Goal: Register for event/course

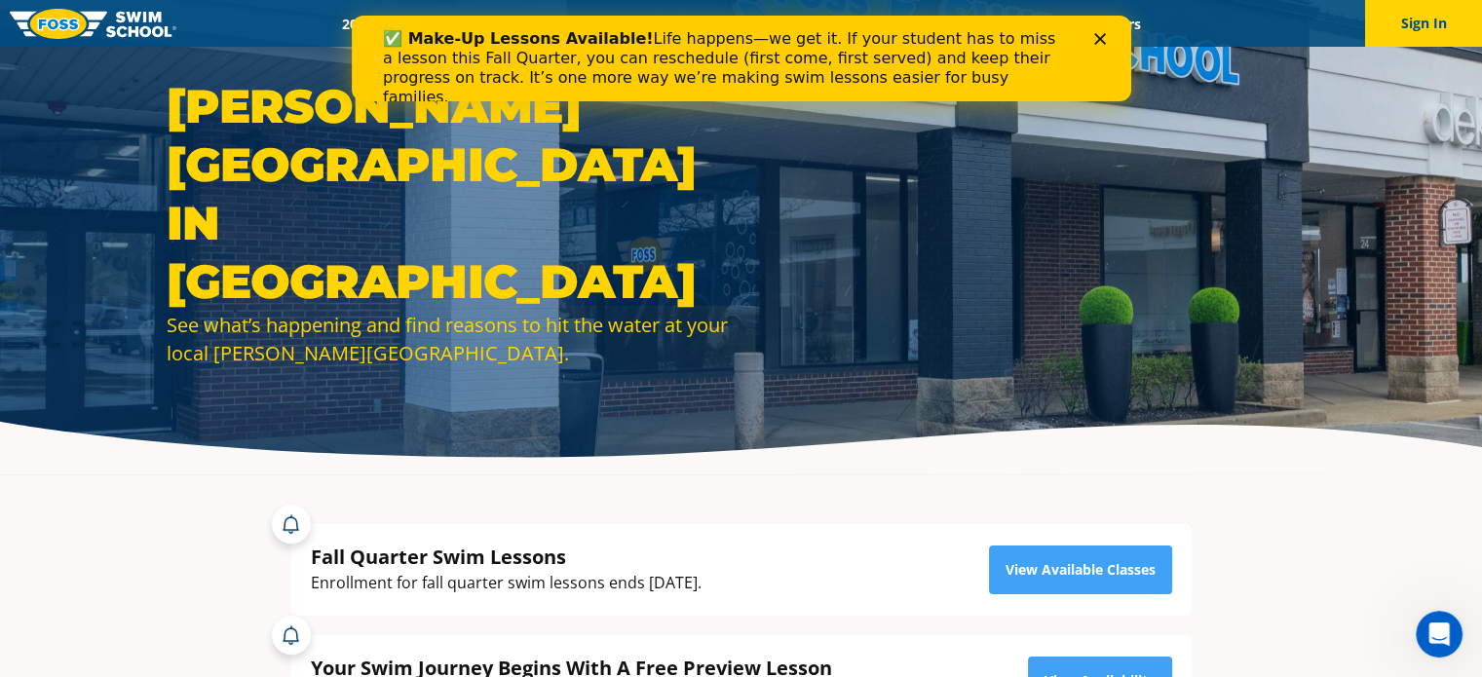
click at [1101, 42] on polygon "Close" at bounding box center [1099, 39] width 12 height 12
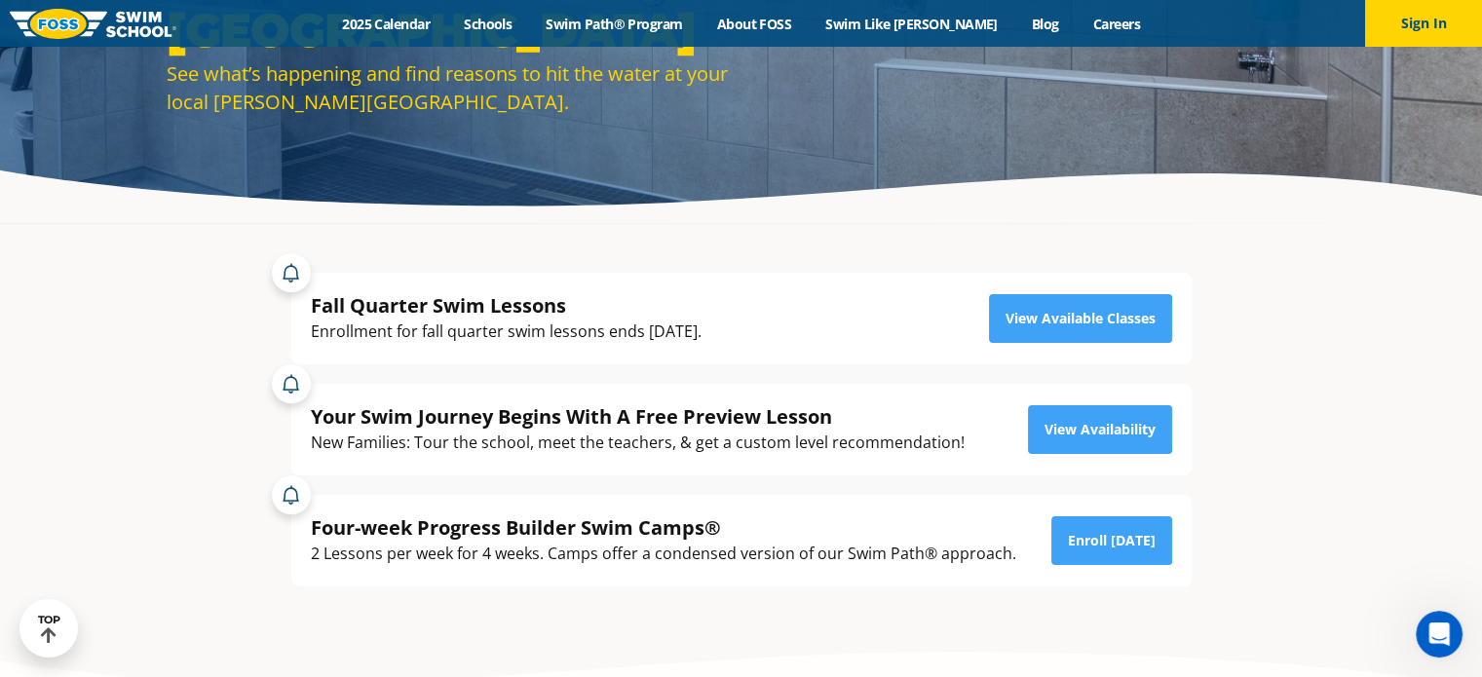
scroll to position [288, 0]
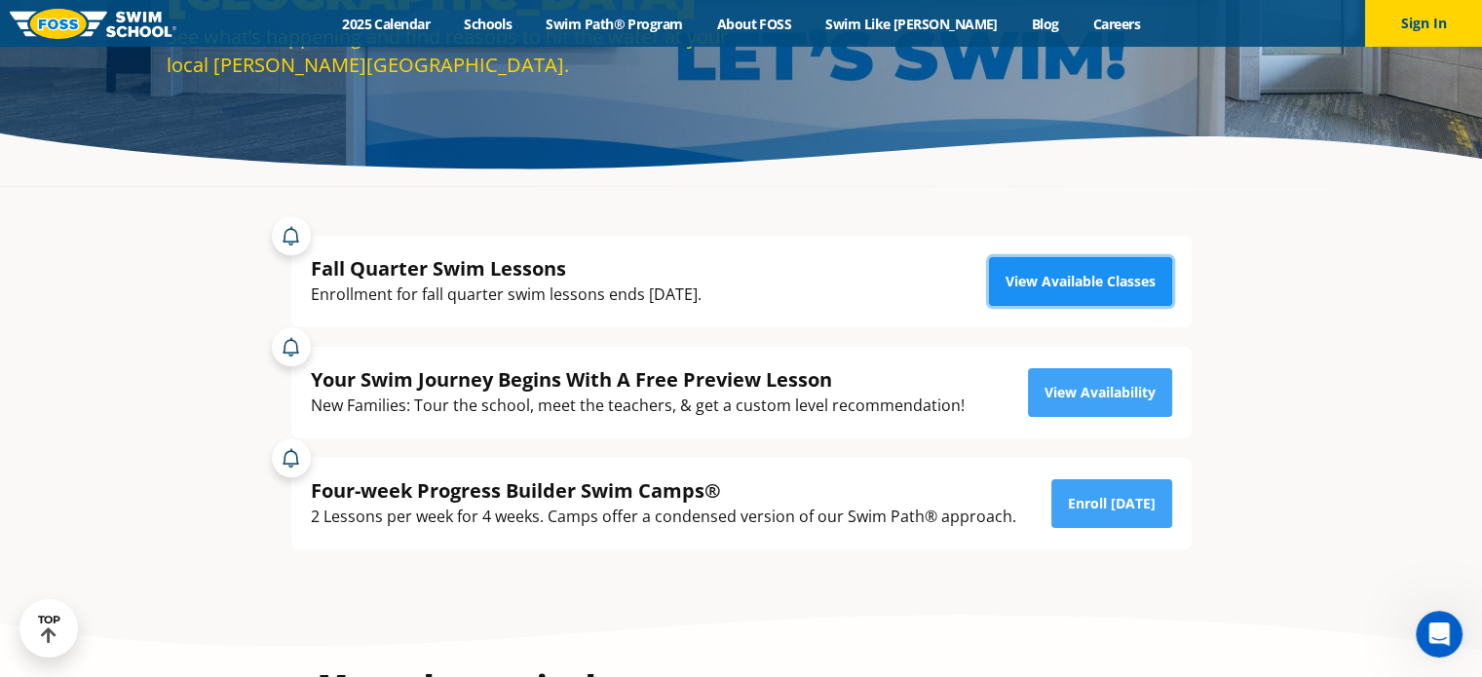
click at [1100, 286] on link "View Available Classes" at bounding box center [1080, 281] width 183 height 49
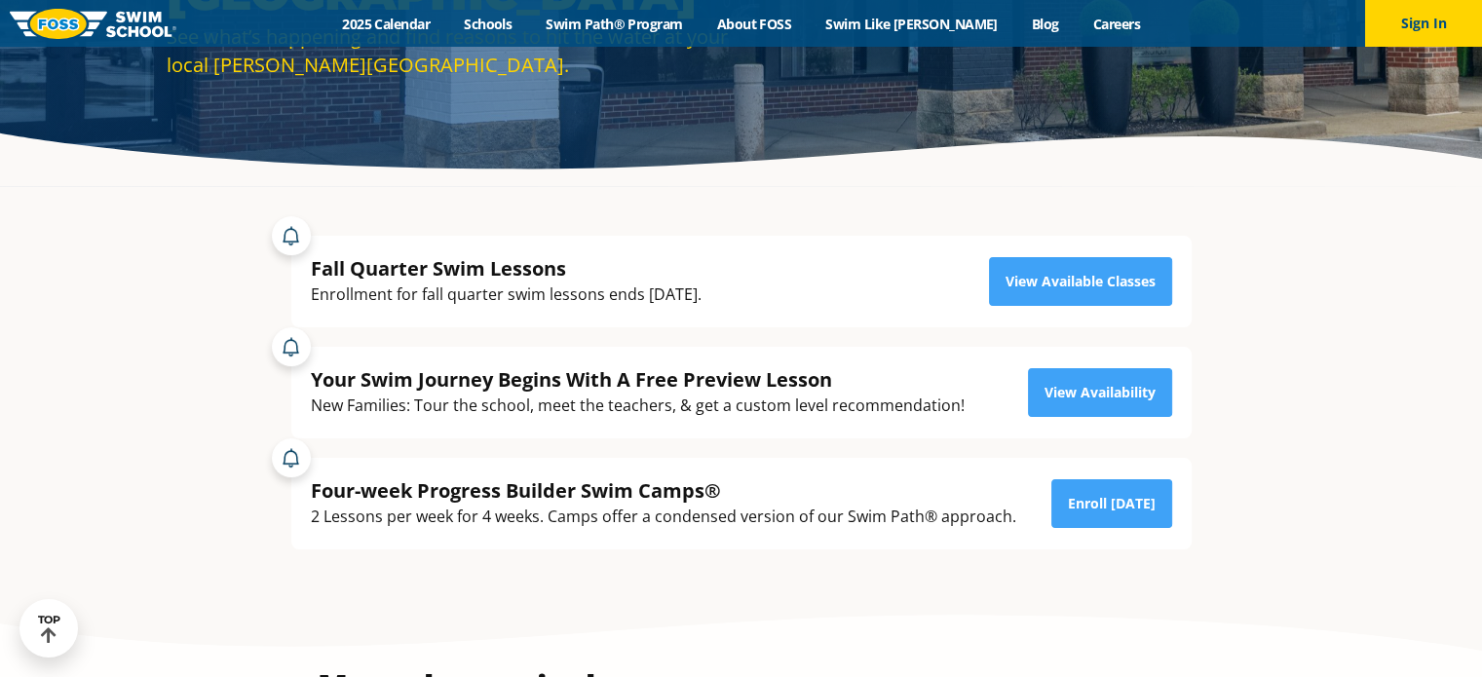
scroll to position [288, 0]
click at [529, 27] on link "Schools" at bounding box center [488, 24] width 82 height 19
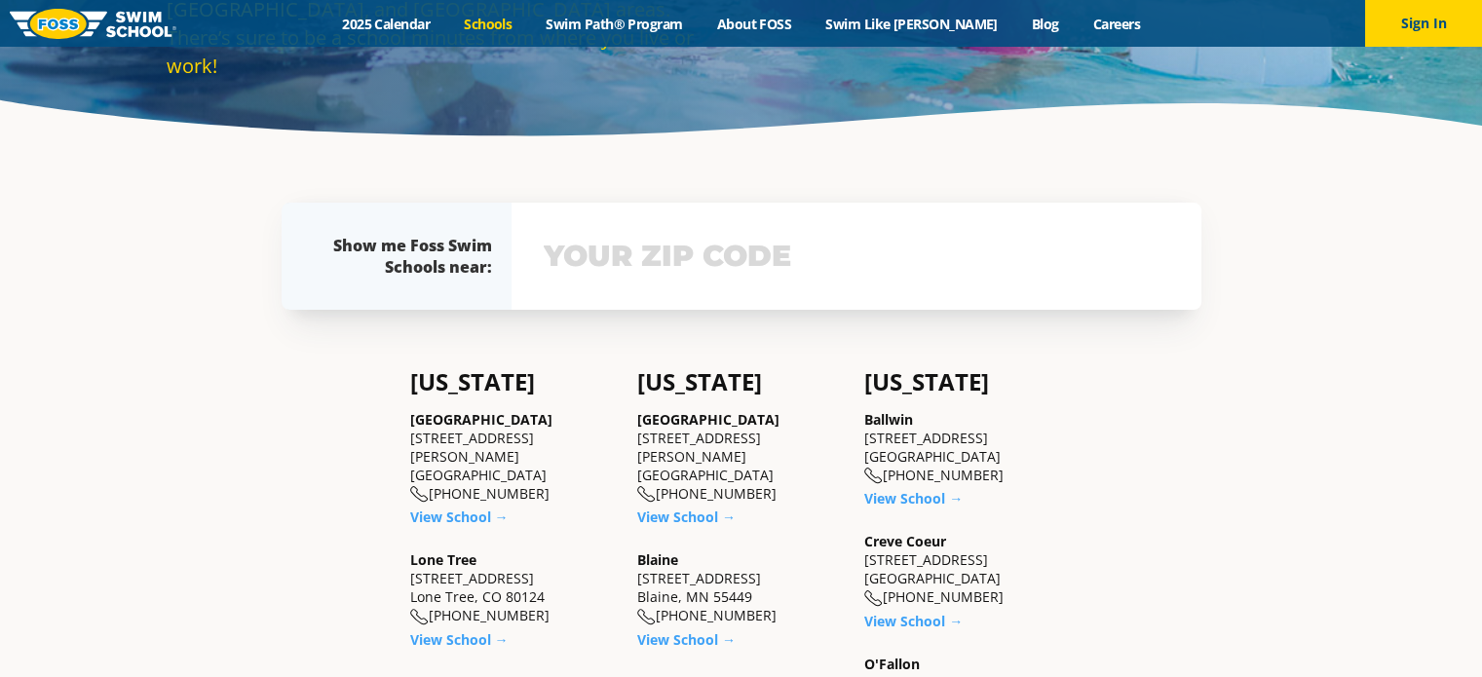
scroll to position [409, 0]
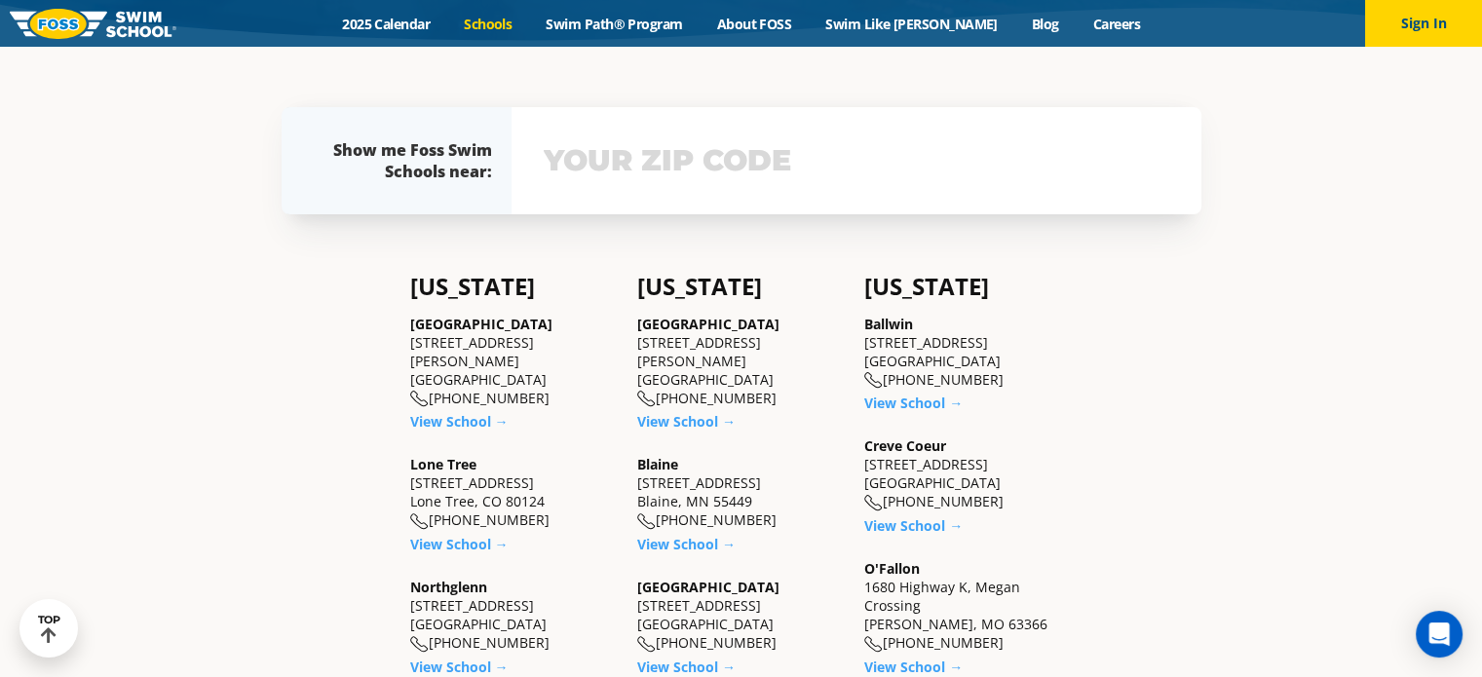
click at [826, 182] on div "View school & class schedule" at bounding box center [856, 160] width 690 height 107
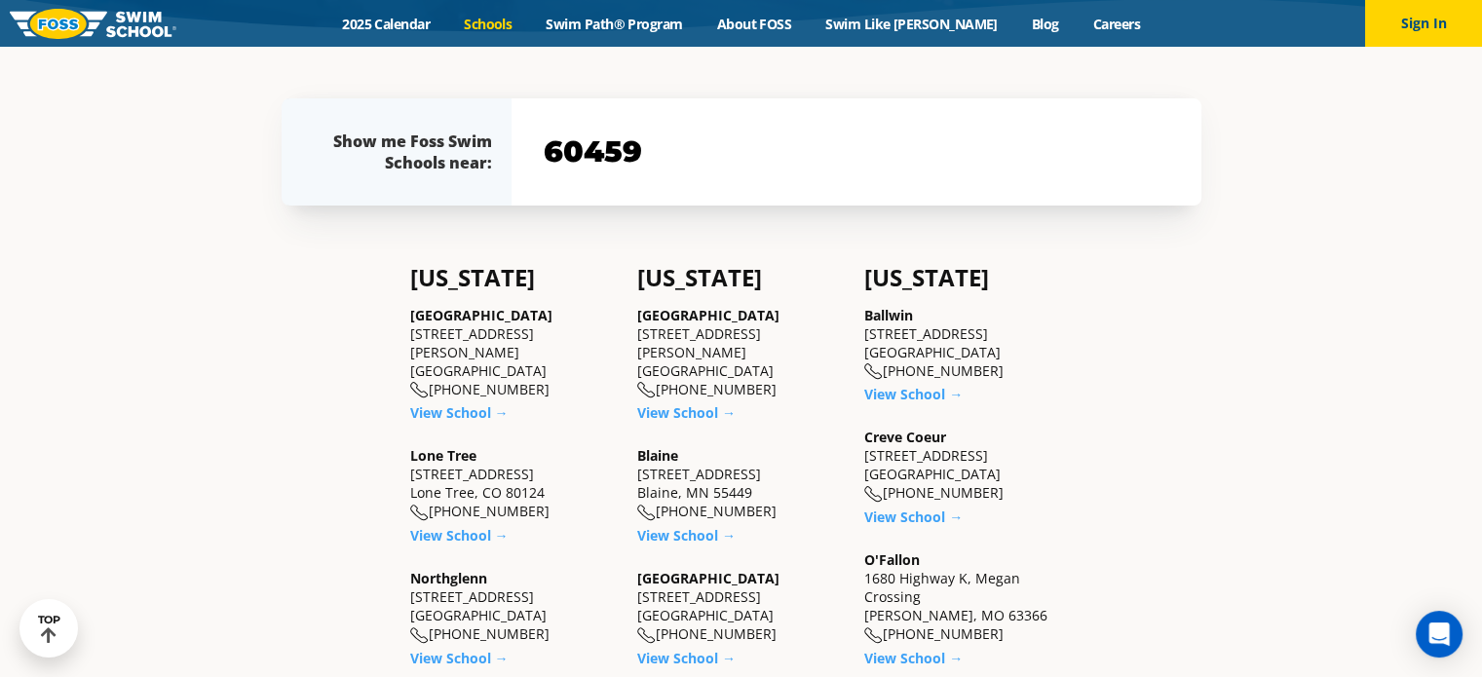
type input "60459"
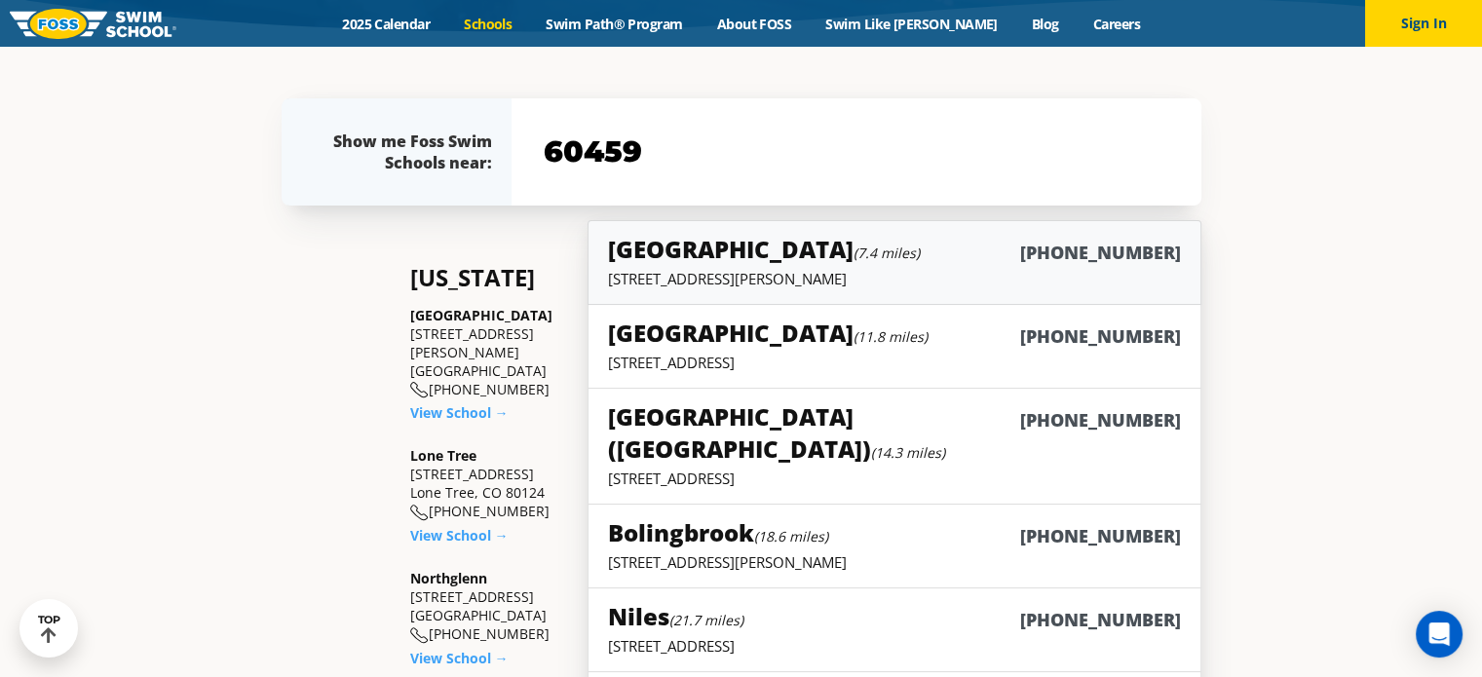
click at [724, 276] on p "4700 Gilbert Ave, Western Springs, IL 60558" at bounding box center [894, 278] width 572 height 19
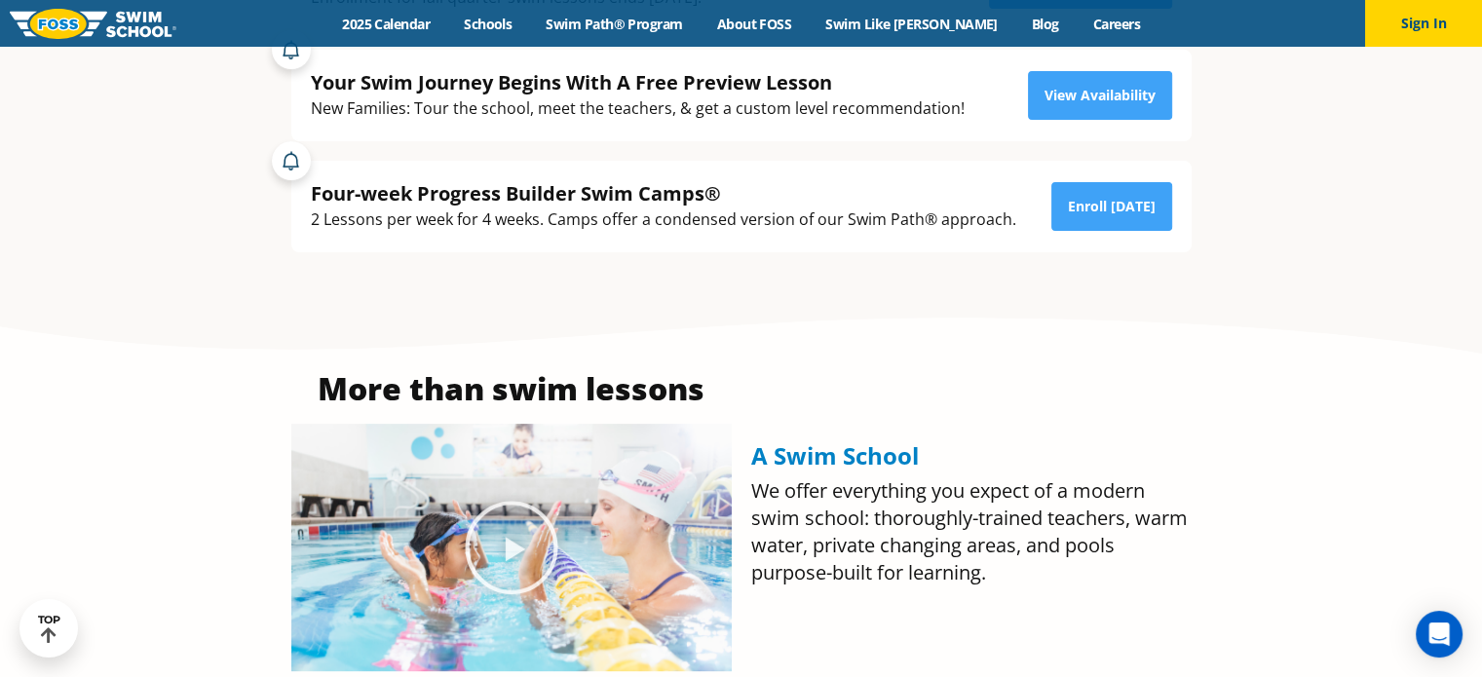
scroll to position [231, 0]
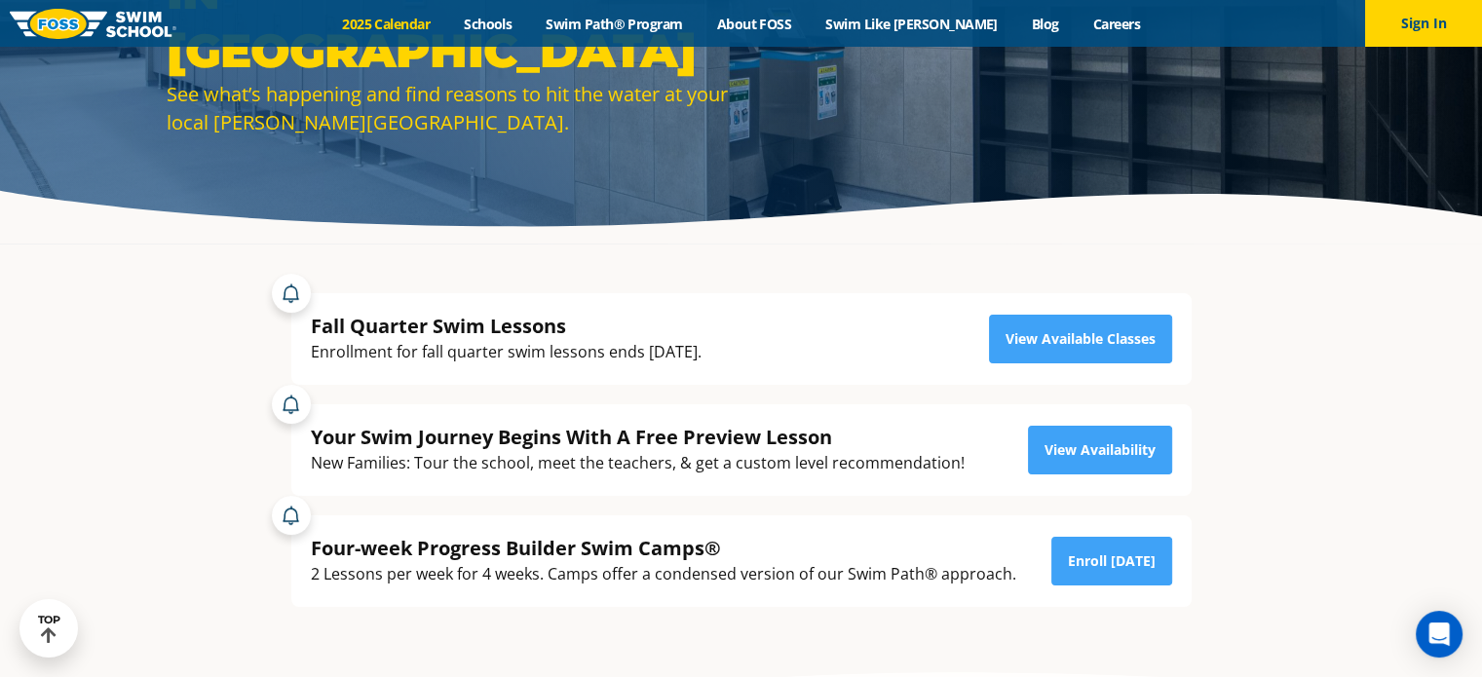
click at [433, 19] on link "2025 Calendar" at bounding box center [386, 24] width 122 height 19
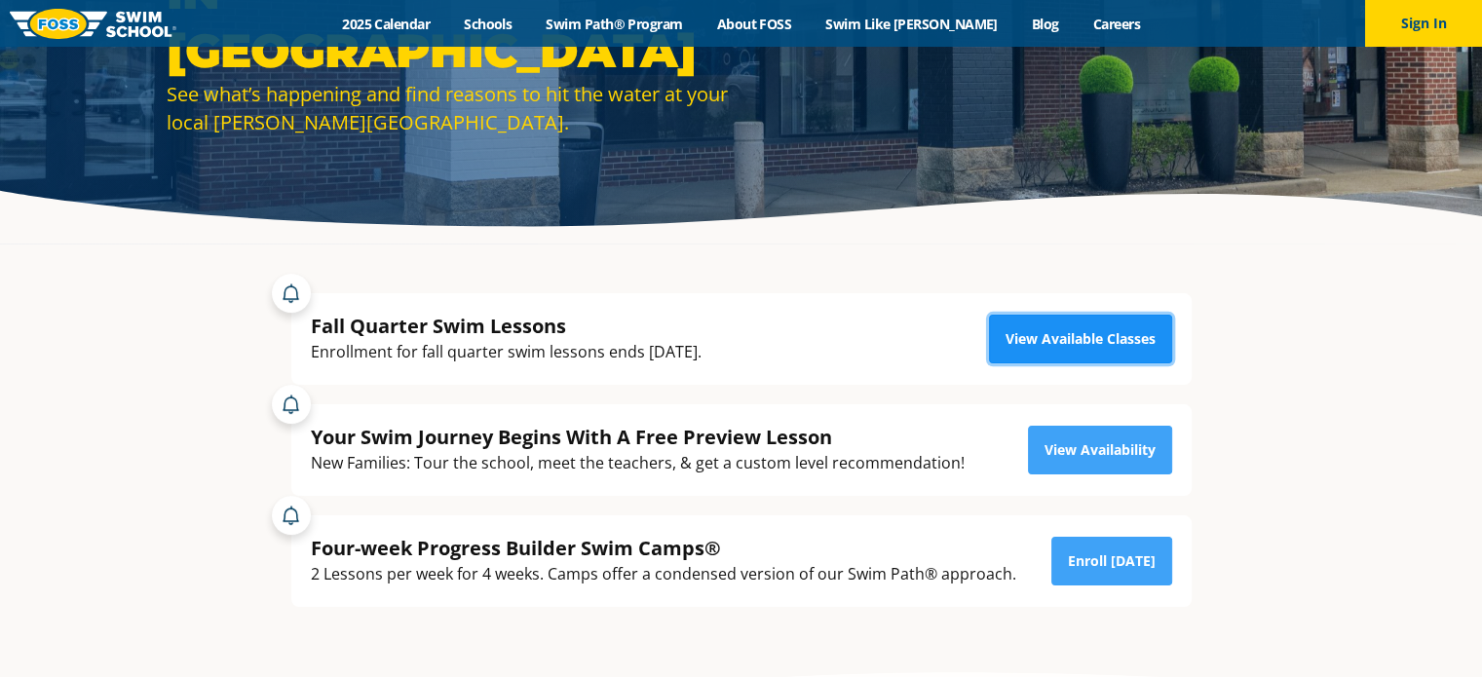
click at [1086, 340] on link "View Available Classes" at bounding box center [1080, 339] width 183 height 49
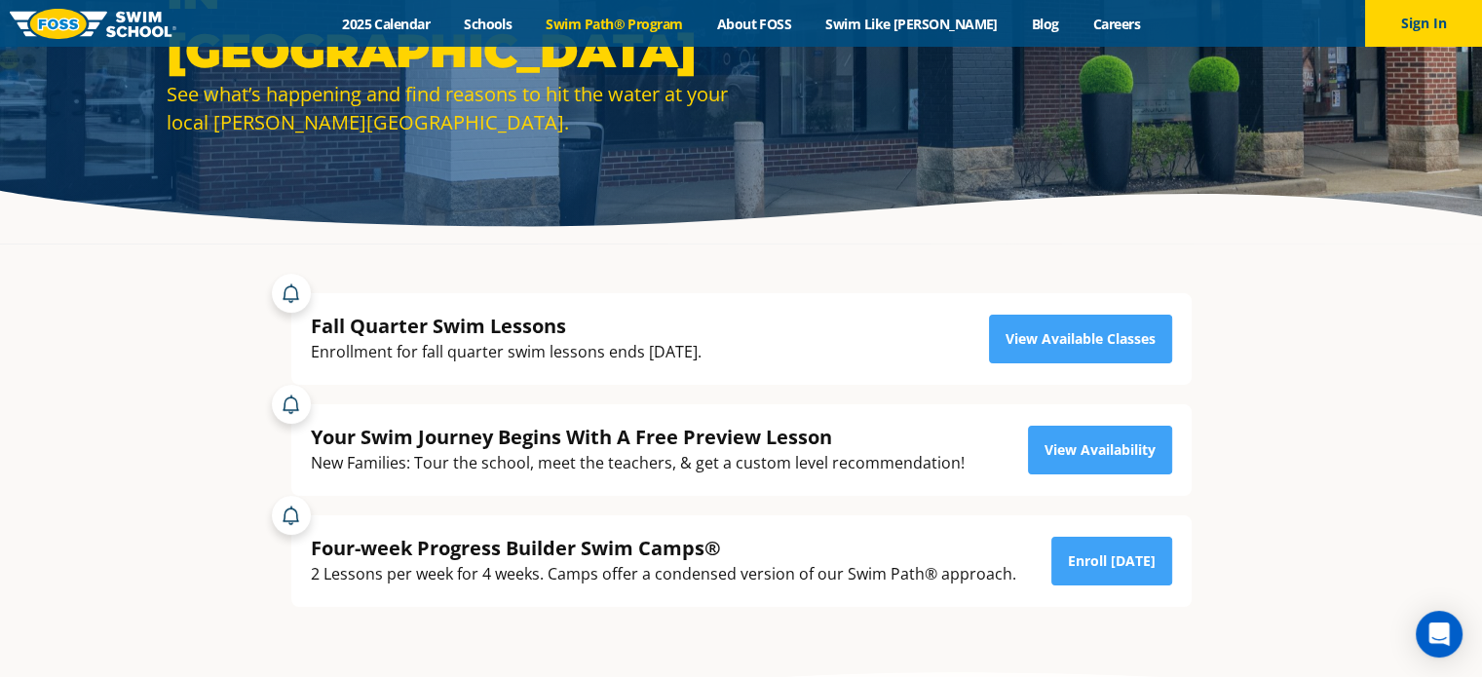
click at [643, 20] on link "Swim Path® Program" at bounding box center [614, 24] width 170 height 19
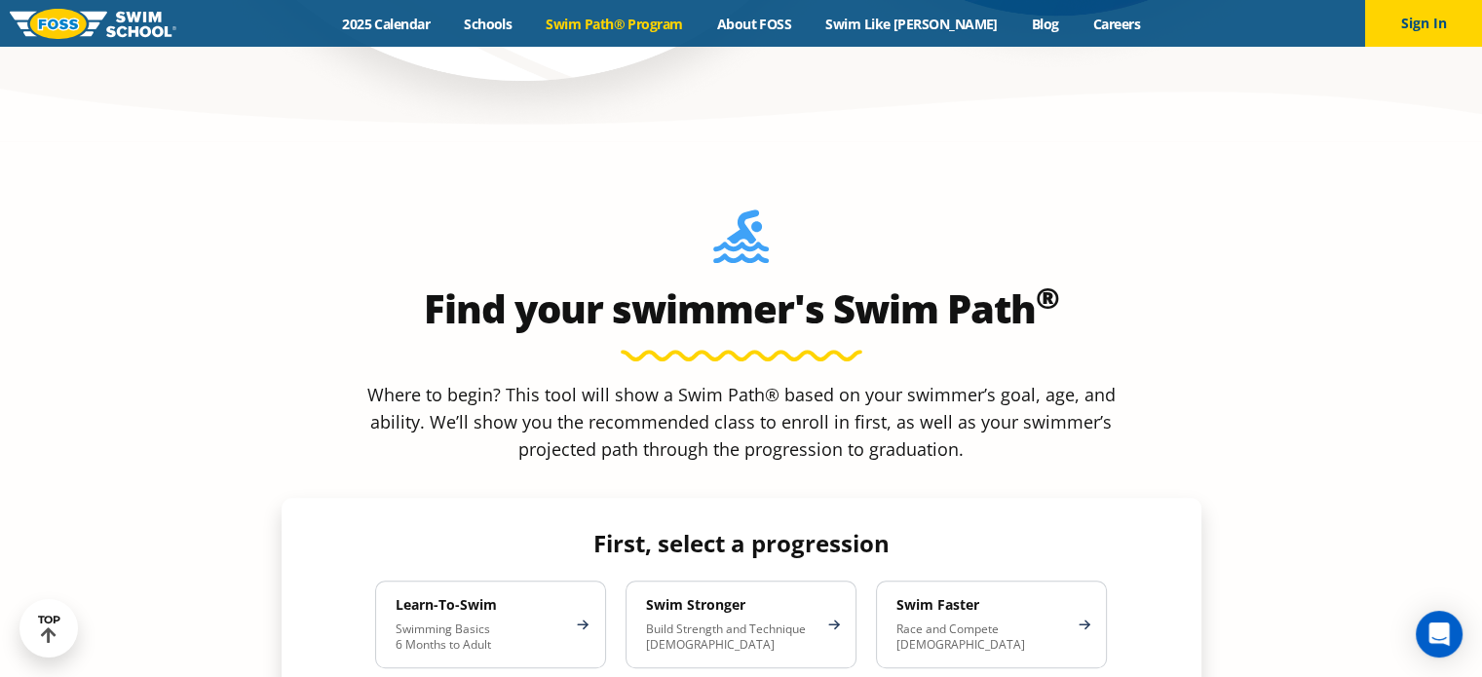
scroll to position [1601, 0]
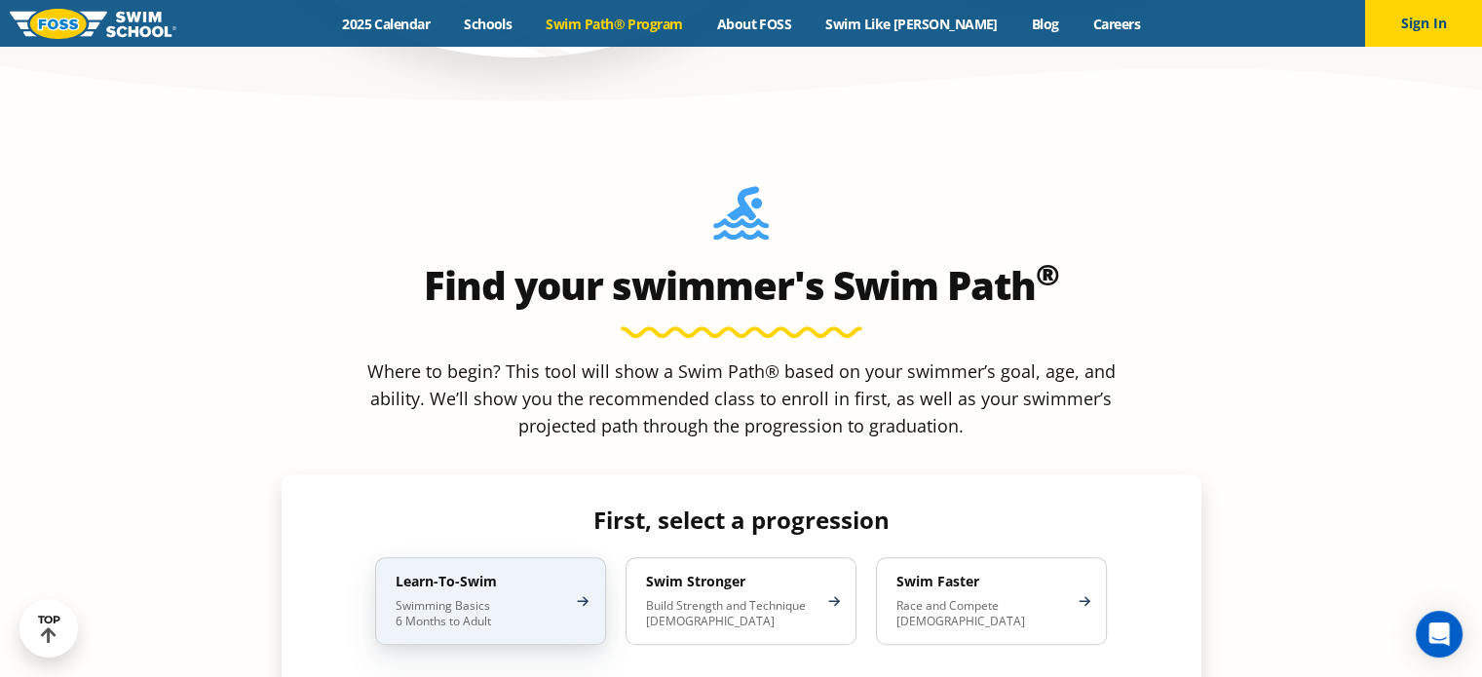
click at [537, 557] on div "Learn-To-Swim Swimming Basics 6 Months to Adult" at bounding box center [490, 601] width 231 height 88
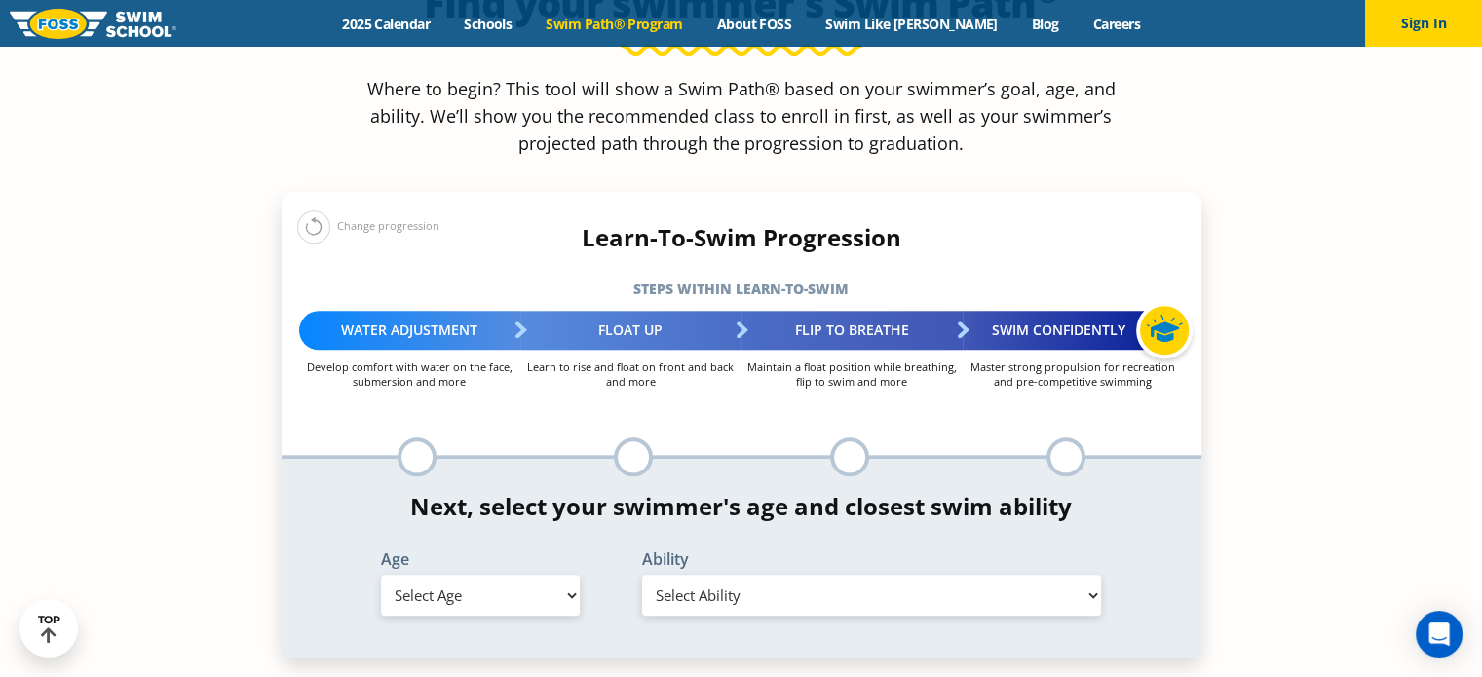
scroll to position [1900, 0]
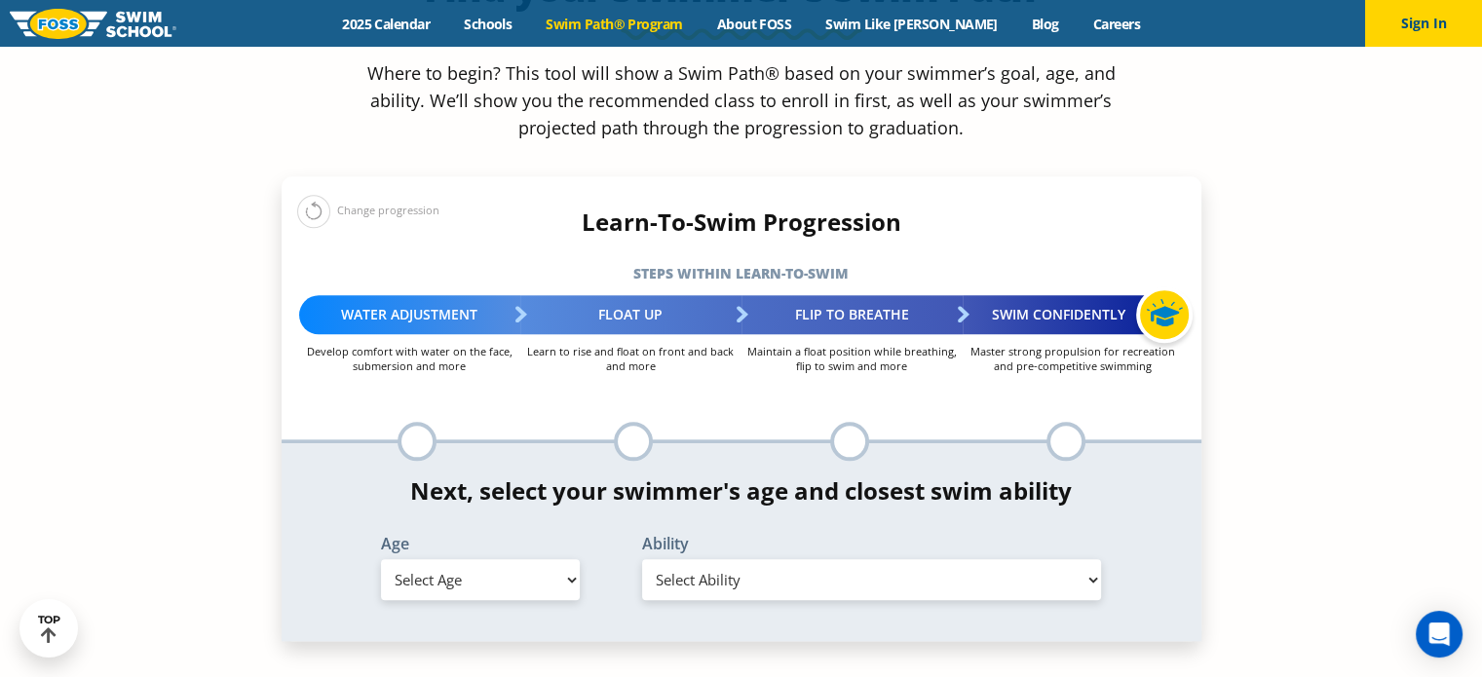
click at [546, 559] on select "Select Age 6 months - 1 year 1 year 2 years 3 years 4 years 5 years 6 years 7 y…" at bounding box center [480, 579] width 199 height 41
select select "2-years"
click at [381, 559] on select "Select Age 6 months - 1 year 1 year 2 years 3 years 4 years 5 years 6 years 7 y…" at bounding box center [480, 579] width 199 height 41
click at [705, 559] on select "Select Ability First in-water experience Comfortable with water poured over the…" at bounding box center [872, 579] width 460 height 41
select select "2-years-comfortable-with-water-poured-over-their-head-but-not-eyes-and-ears"
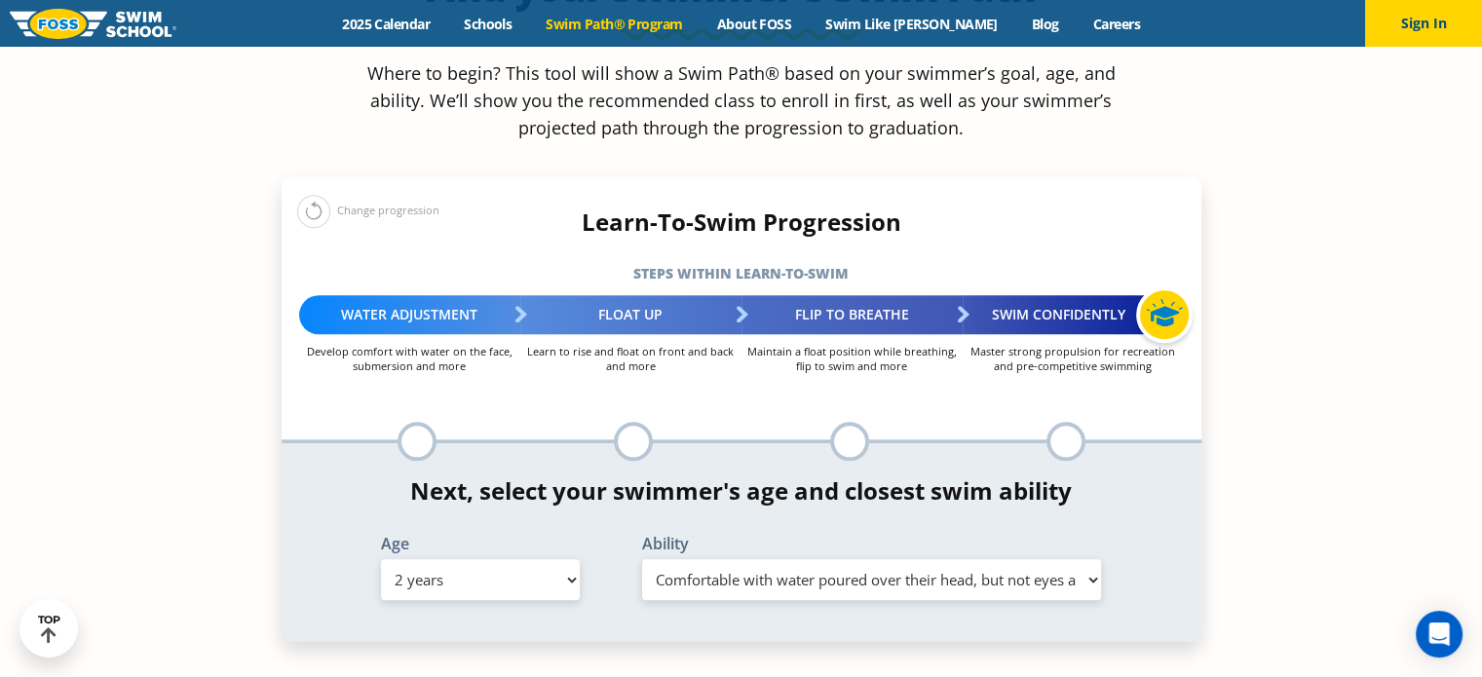
click at [642, 559] on select "Select Ability First in-water experience Comfortable with water poured over the…" at bounding box center [872, 579] width 460 height 41
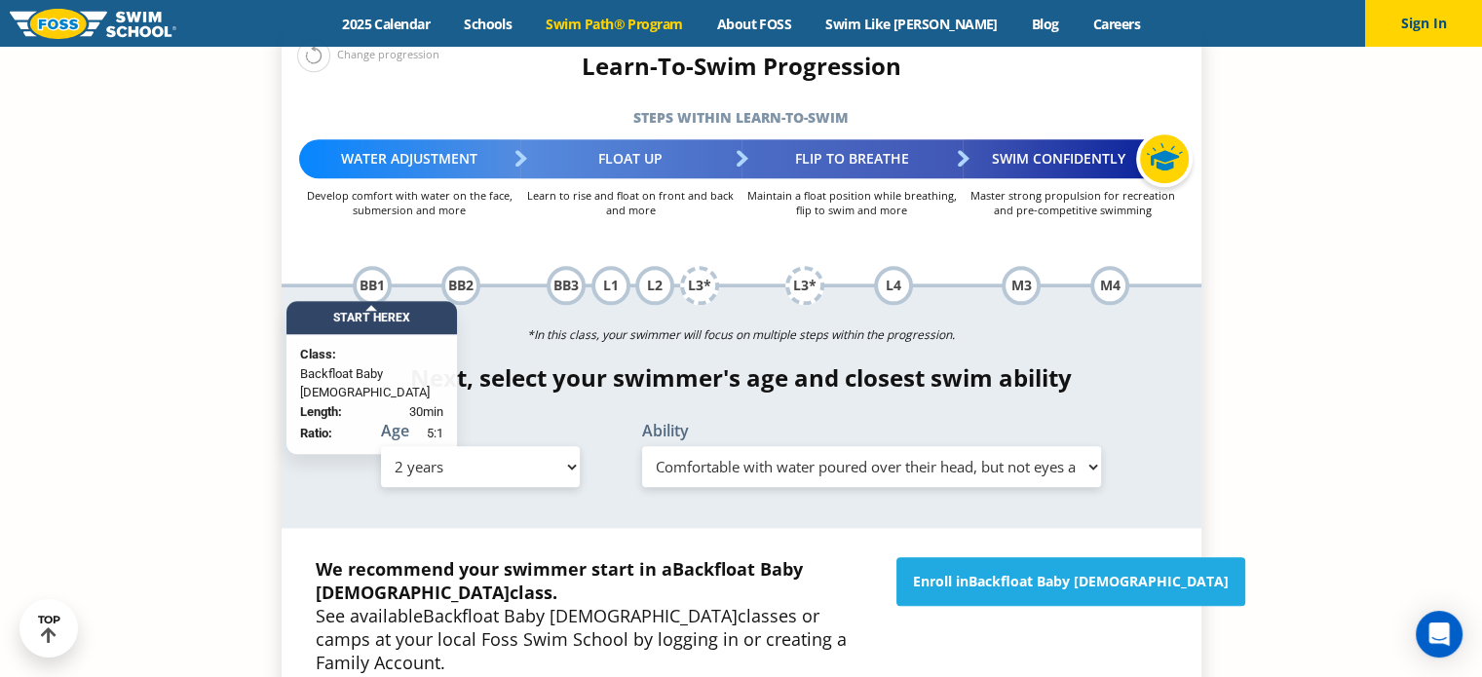
scroll to position [2073, 0]
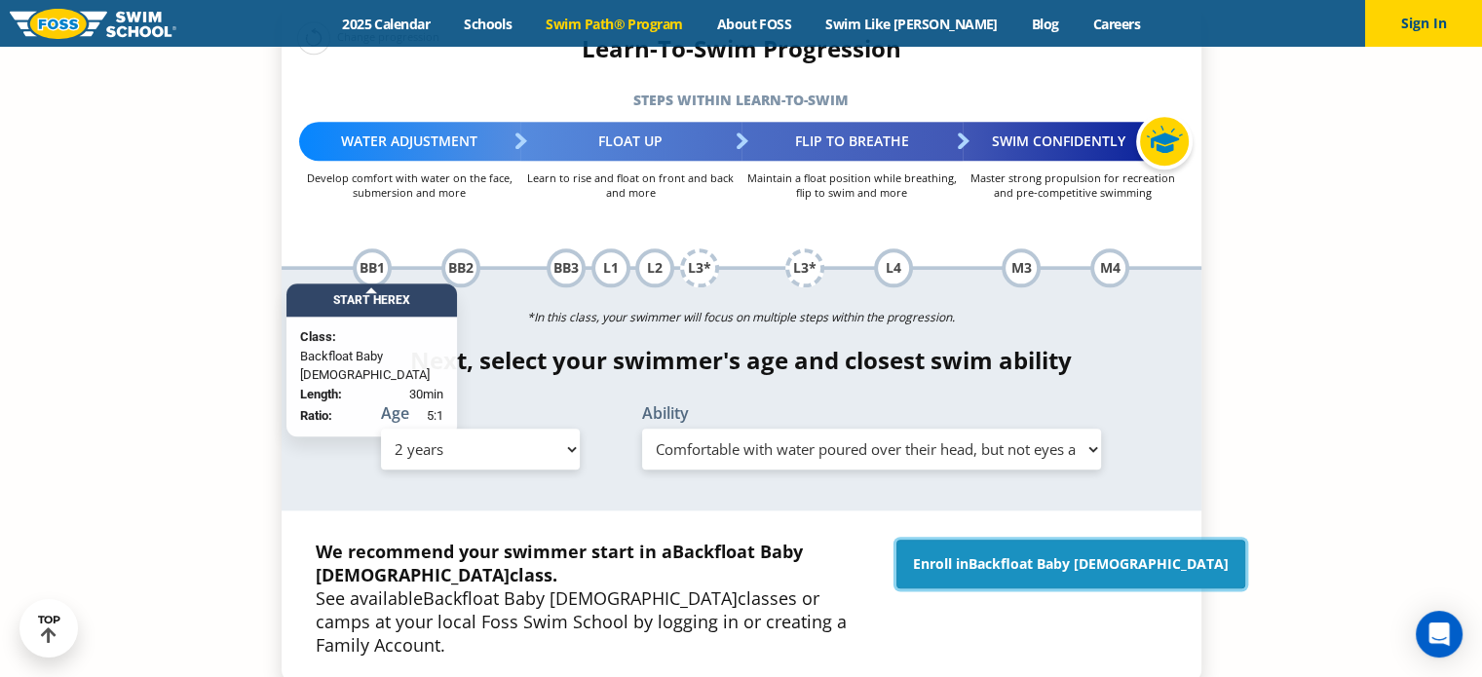
click at [1031, 540] on link "Enroll in Backfloat Baby 1" at bounding box center [1070, 564] width 349 height 49
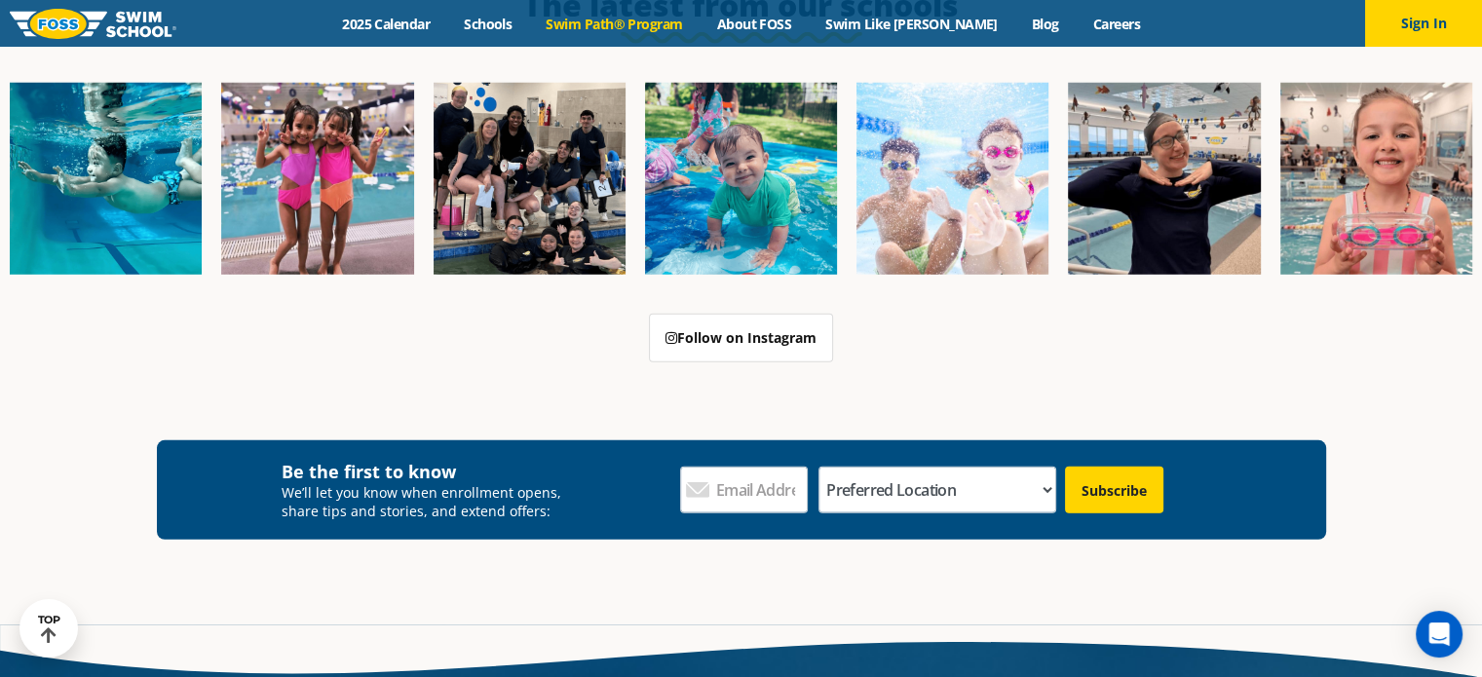
scroll to position [5778, 0]
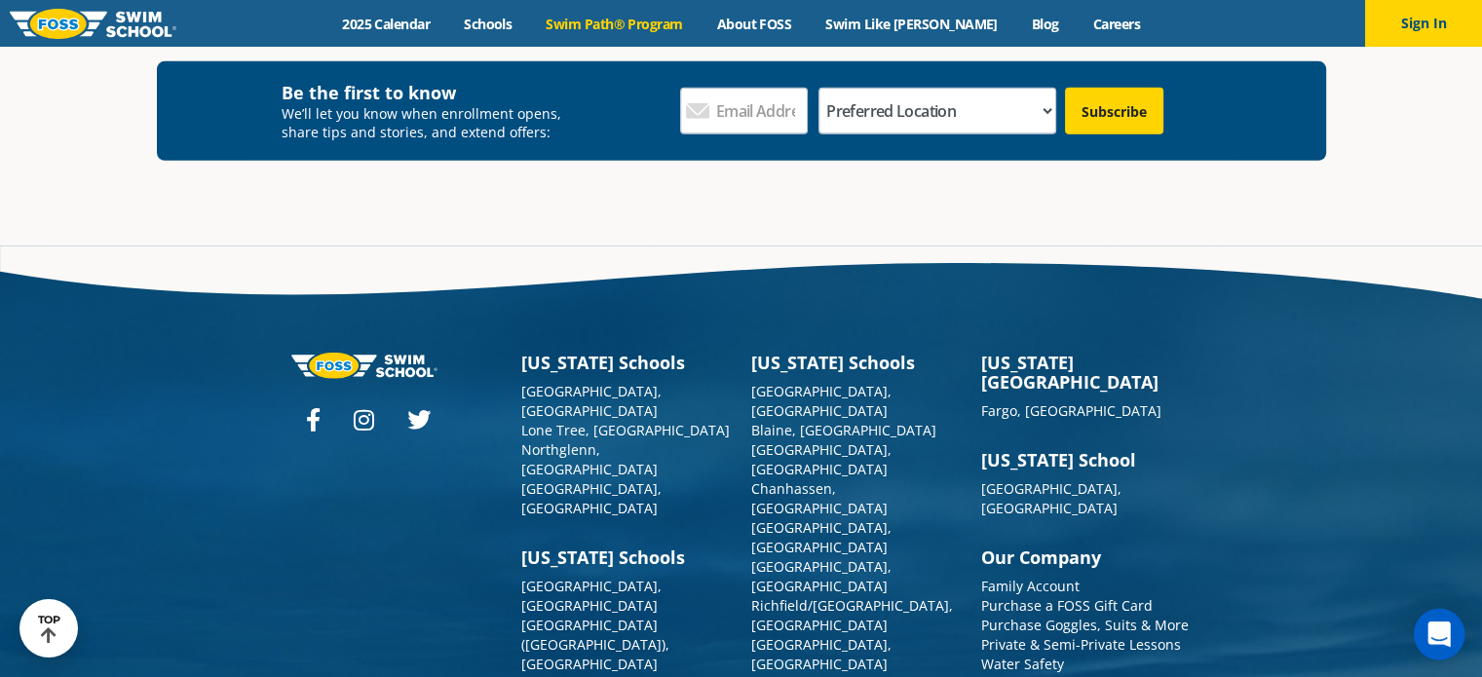
click at [1438, 630] on icon "Open Intercom Messenger" at bounding box center [1438, 633] width 22 height 25
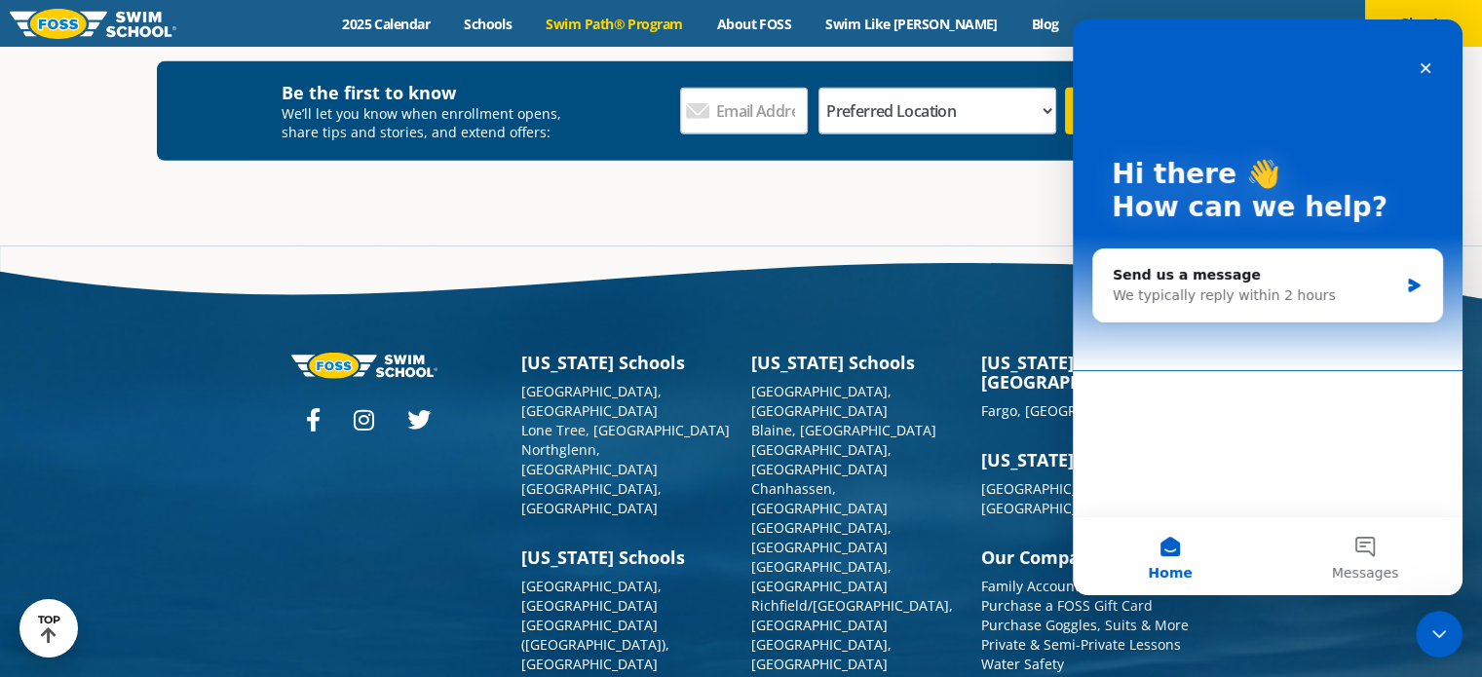
scroll to position [0, 0]
click at [1412, 73] on div "Close" at bounding box center [1425, 68] width 35 height 35
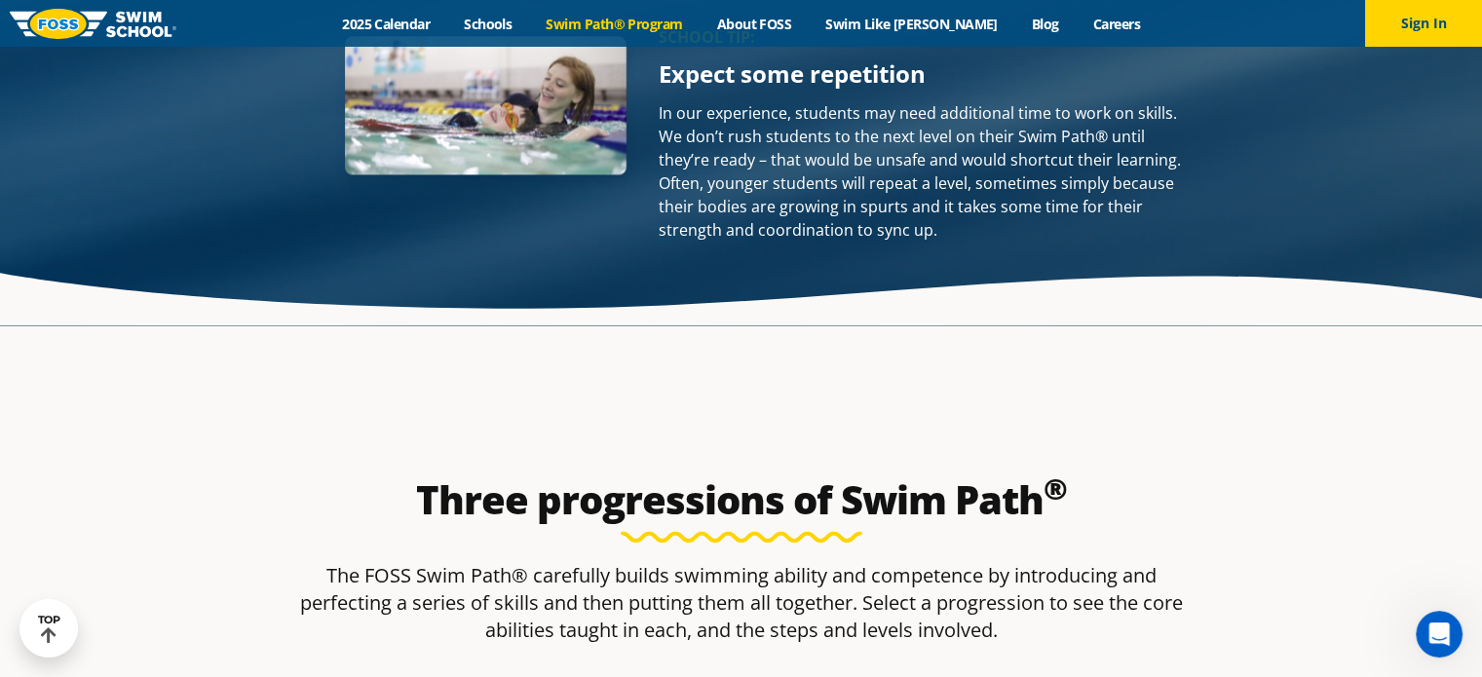
scroll to position [2416, 0]
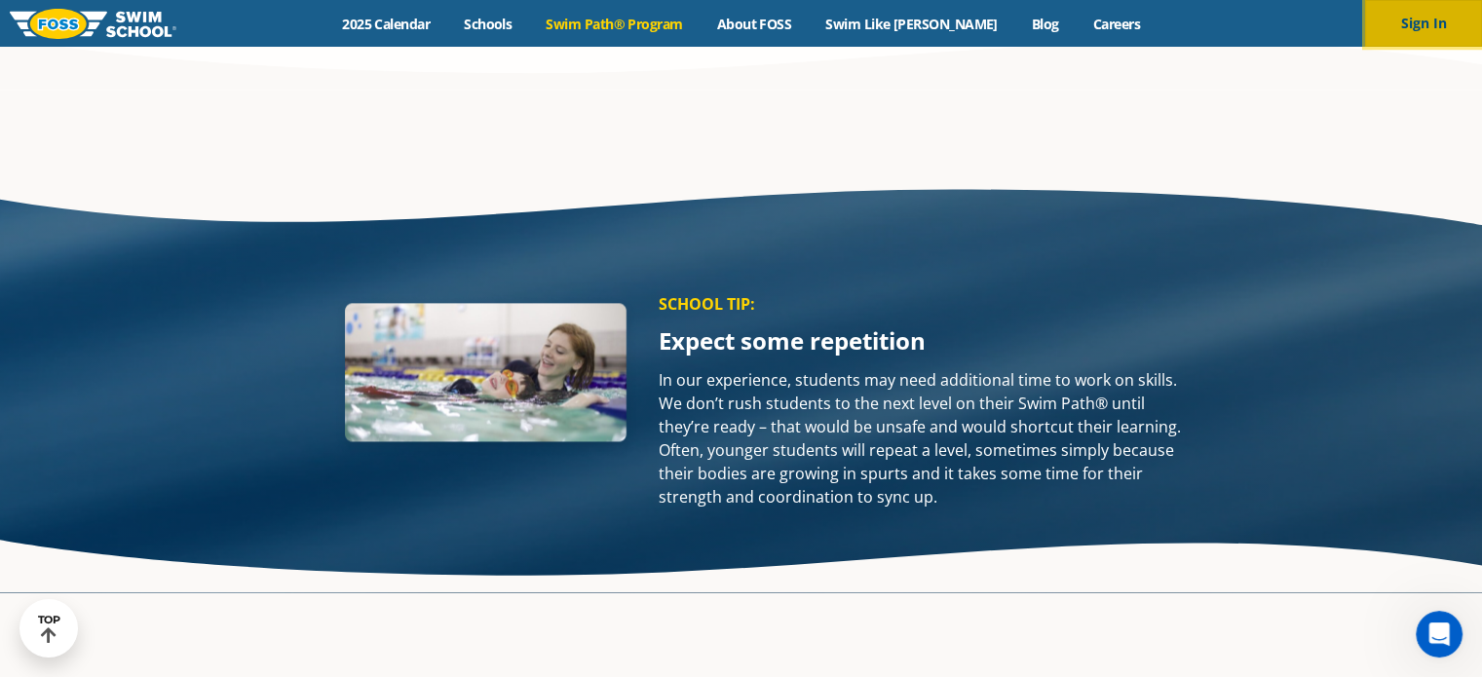
click at [1425, 19] on button "Sign In" at bounding box center [1423, 23] width 117 height 47
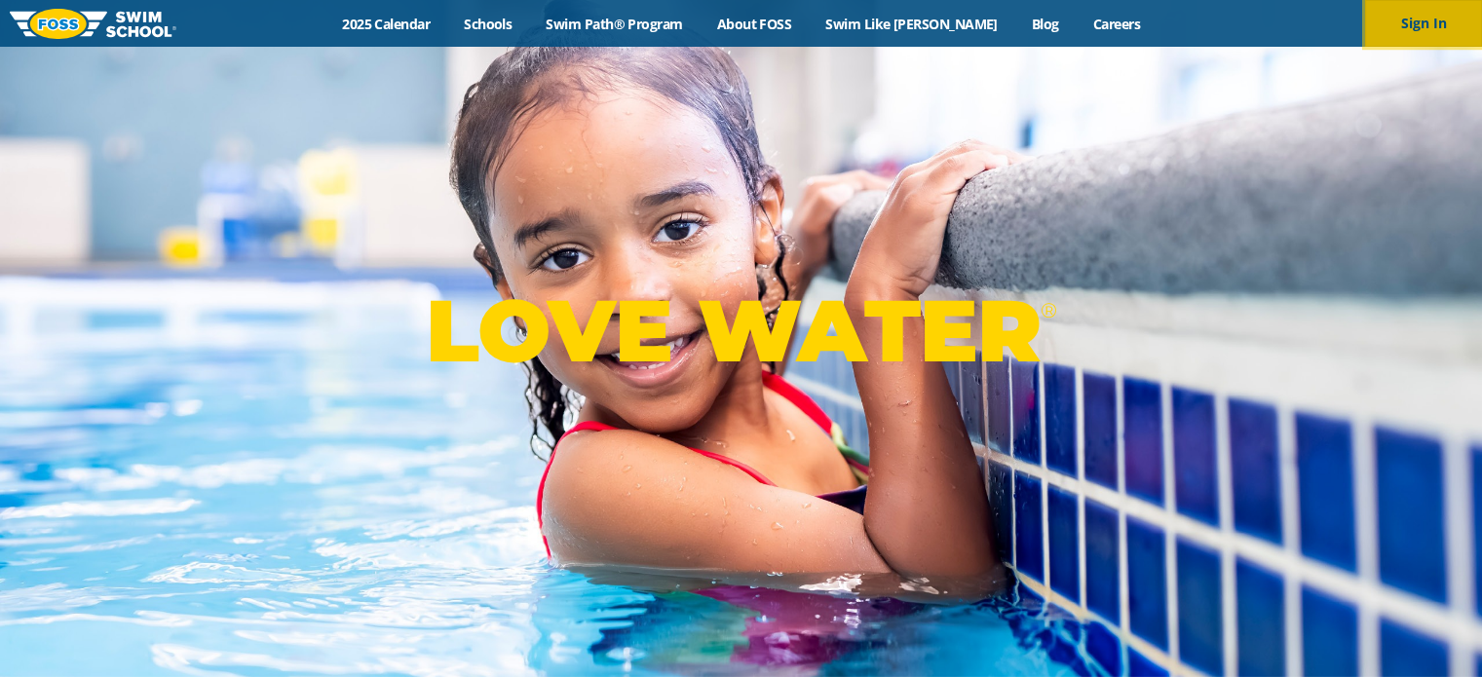
click at [1425, 19] on button "Sign In" at bounding box center [1423, 23] width 117 height 47
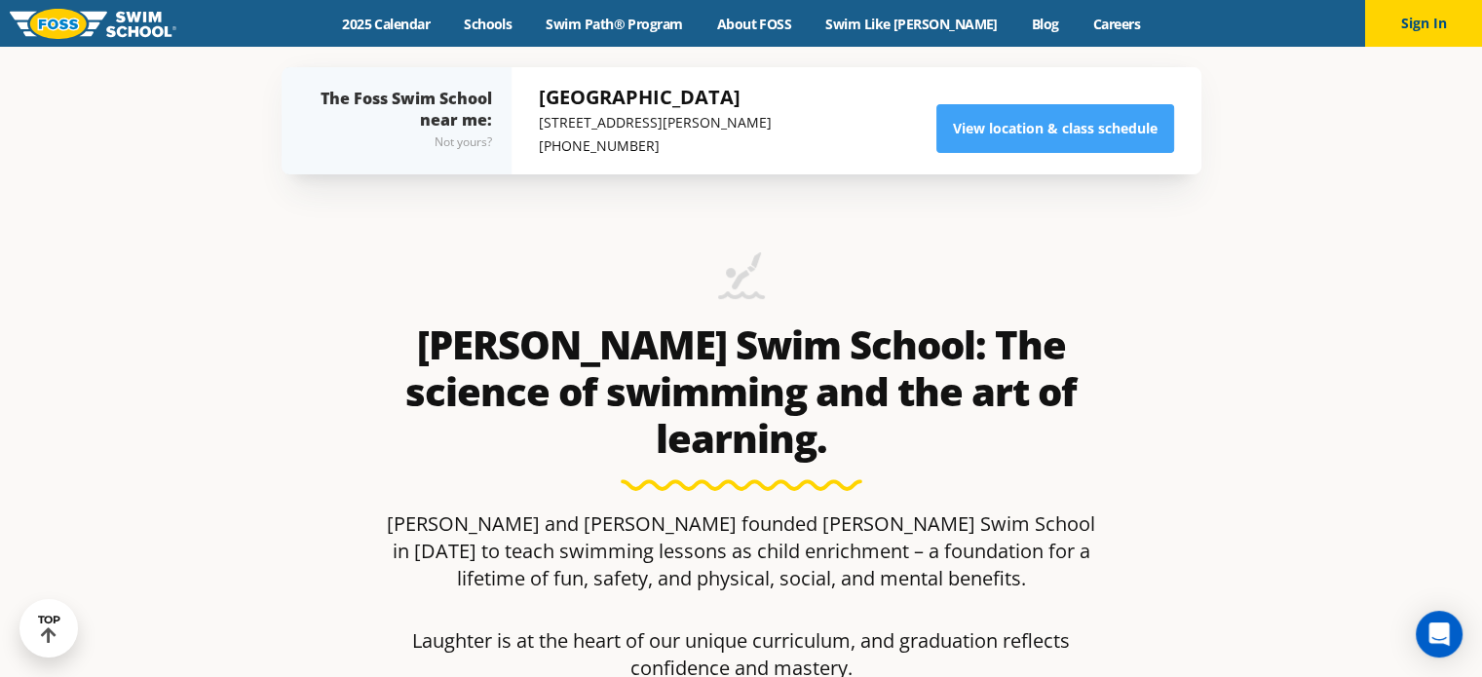
scroll to position [418, 0]
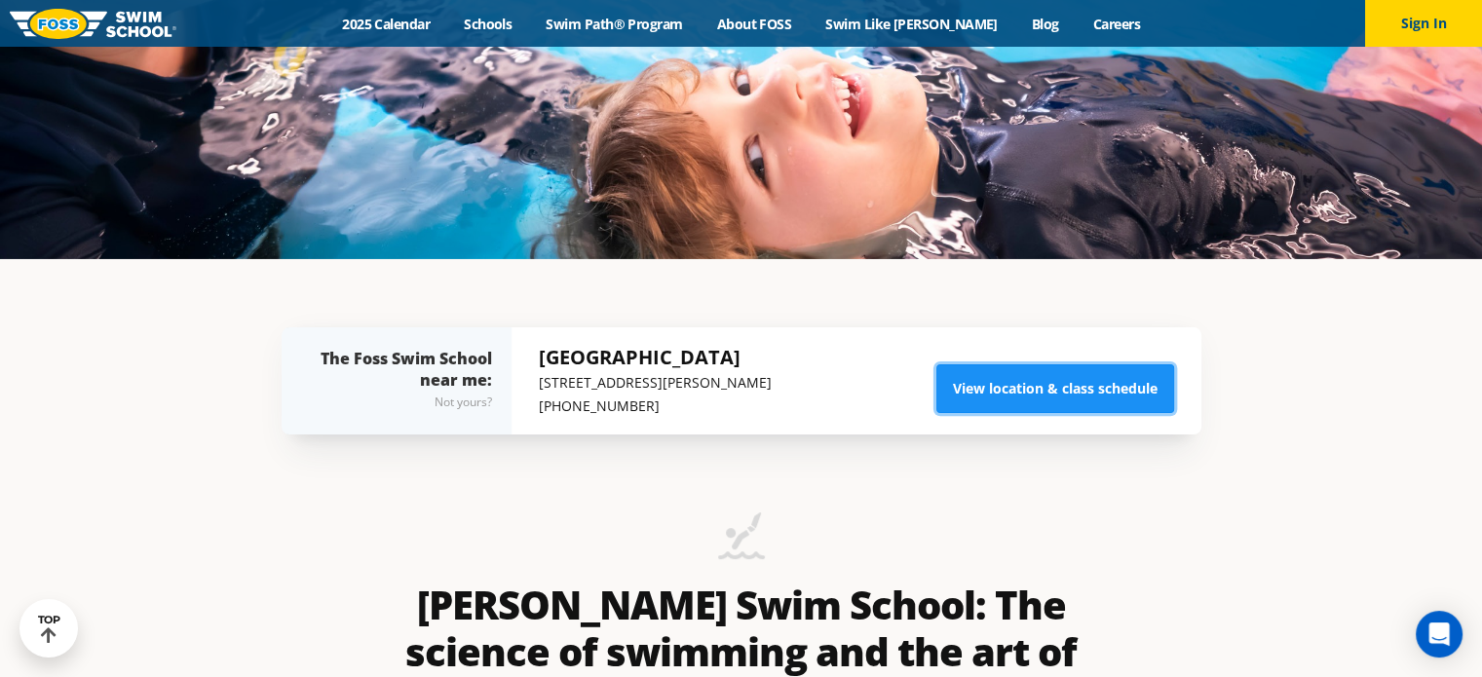
click at [1129, 395] on link "View location & class schedule" at bounding box center [1055, 388] width 238 height 49
